Goal: Task Accomplishment & Management: Use online tool/utility

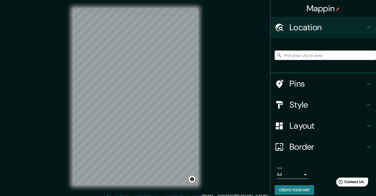
click at [301, 56] on input "Pick your city or area" at bounding box center [324, 55] width 101 height 9
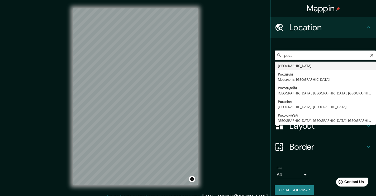
type input "[GEOGRAPHIC_DATA]"
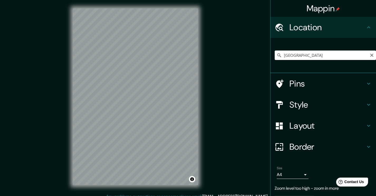
click at [296, 56] on input "[GEOGRAPHIC_DATA]" at bounding box center [324, 55] width 101 height 9
click at [329, 55] on input "[GEOGRAPHIC_DATA]" at bounding box center [324, 55] width 101 height 9
click at [131, 78] on div at bounding box center [131, 76] width 4 height 4
click at [313, 88] on h4 "Pins" at bounding box center [327, 84] width 76 height 11
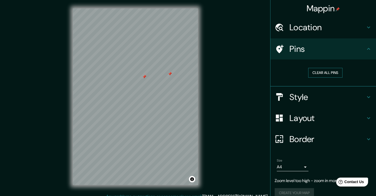
click at [319, 74] on button "Clear all pins" at bounding box center [325, 73] width 34 height 10
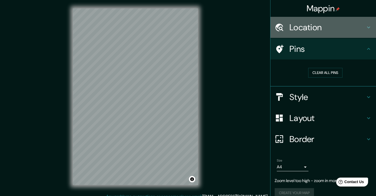
click at [306, 29] on h4 "Location" at bounding box center [327, 27] width 76 height 11
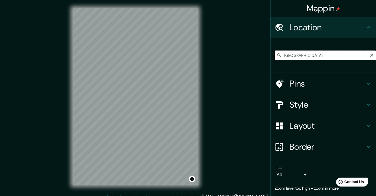
click at [308, 57] on input "[GEOGRAPHIC_DATA]" at bounding box center [324, 55] width 101 height 9
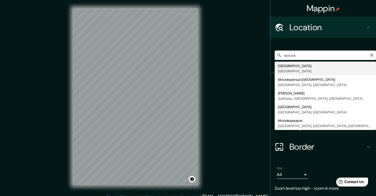
type input "[GEOGRAPHIC_DATA], [GEOGRAPHIC_DATA]"
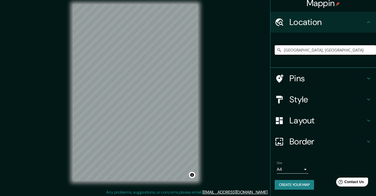
scroll to position [5, 0]
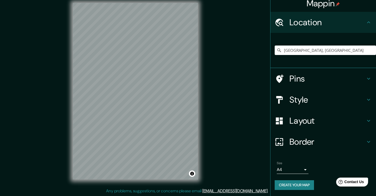
click at [301, 185] on button "Create your map" at bounding box center [293, 186] width 39 height 10
click at [301, 188] on button "Create your map" at bounding box center [293, 186] width 39 height 10
